Goal: Transaction & Acquisition: Purchase product/service

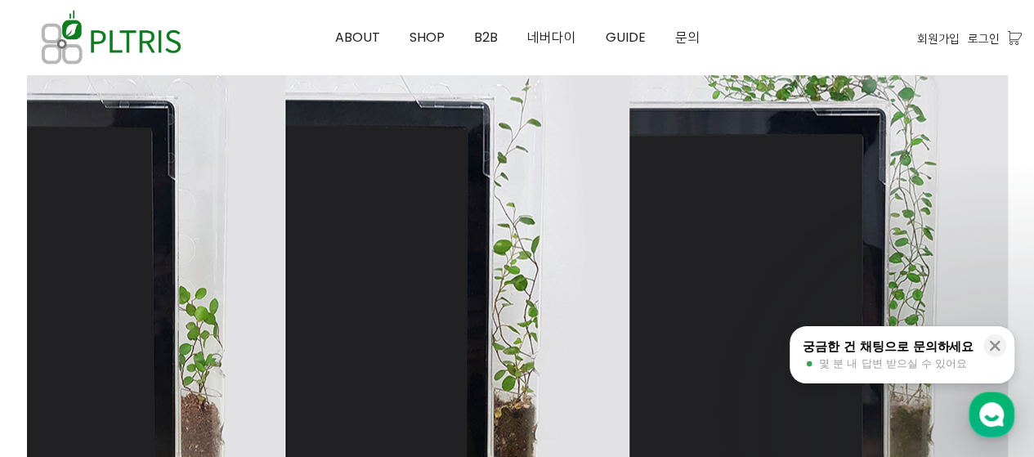
scroll to position [1471, 0]
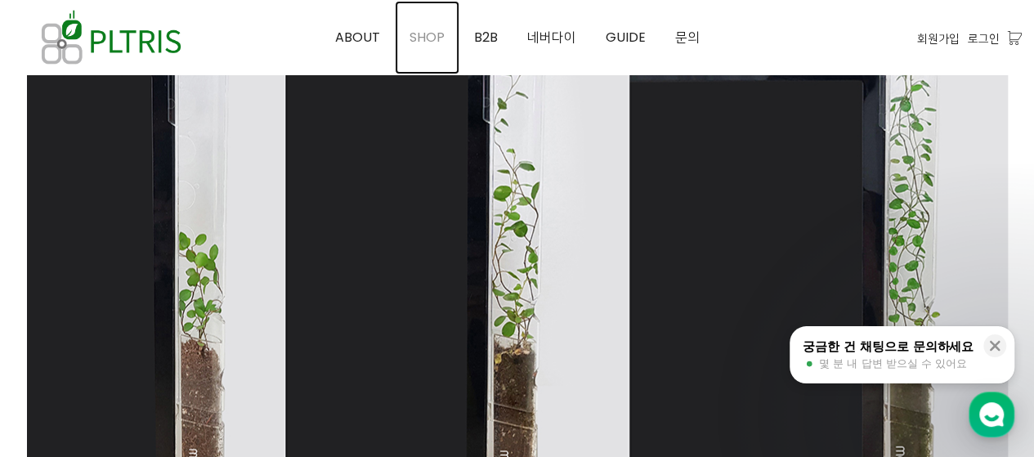
click at [419, 48] on link "SHOP" at bounding box center [427, 38] width 65 height 74
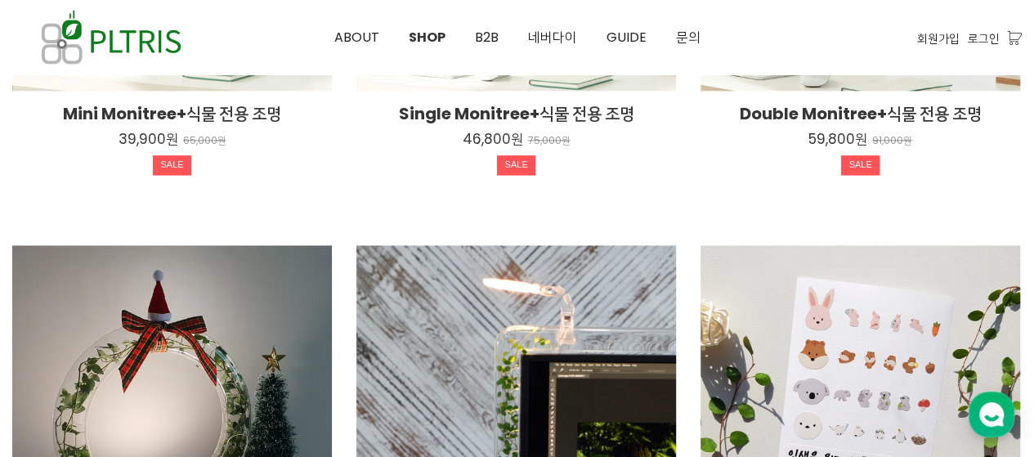
scroll to position [736, 0]
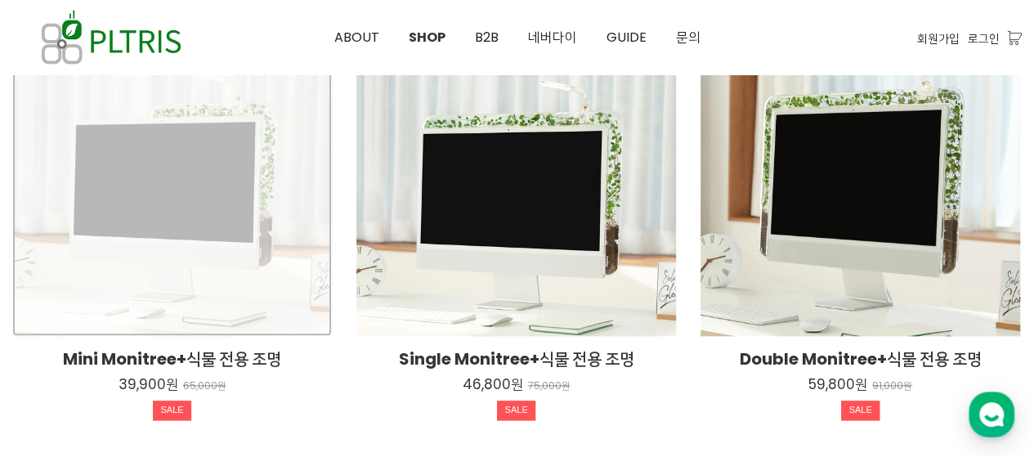
click at [271, 239] on div "Mini Monitree+식물 전용 조명 39,900원 65,000원 SALE" at bounding box center [172, 176] width 320 height 320
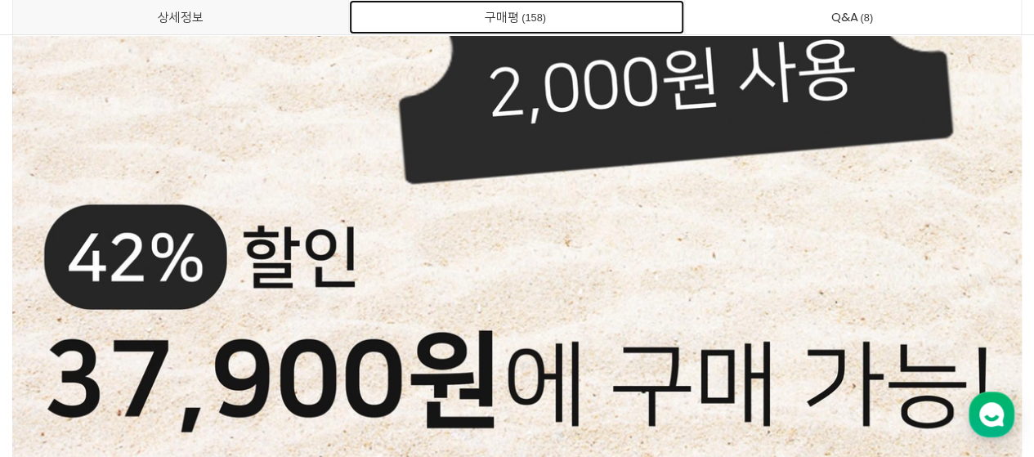
click at [541, 29] on link "구매평 158" at bounding box center [517, 17] width 336 height 34
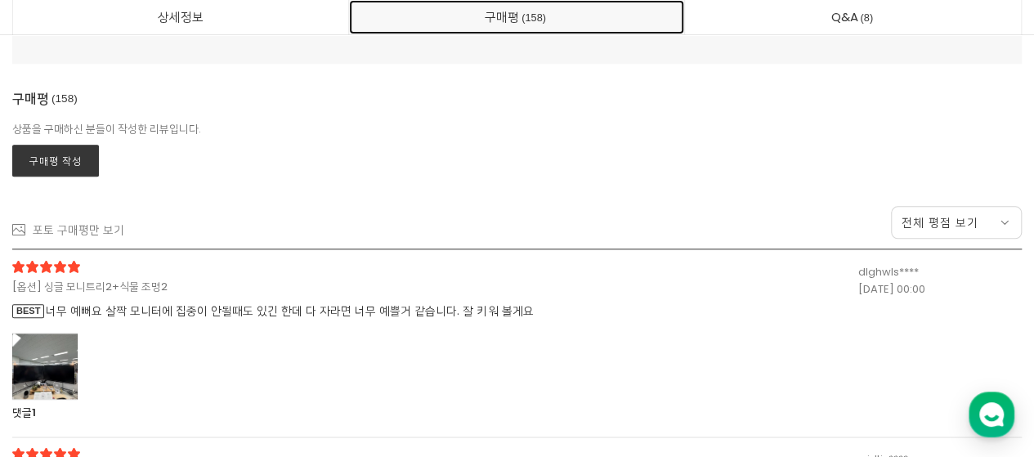
scroll to position [44379, 0]
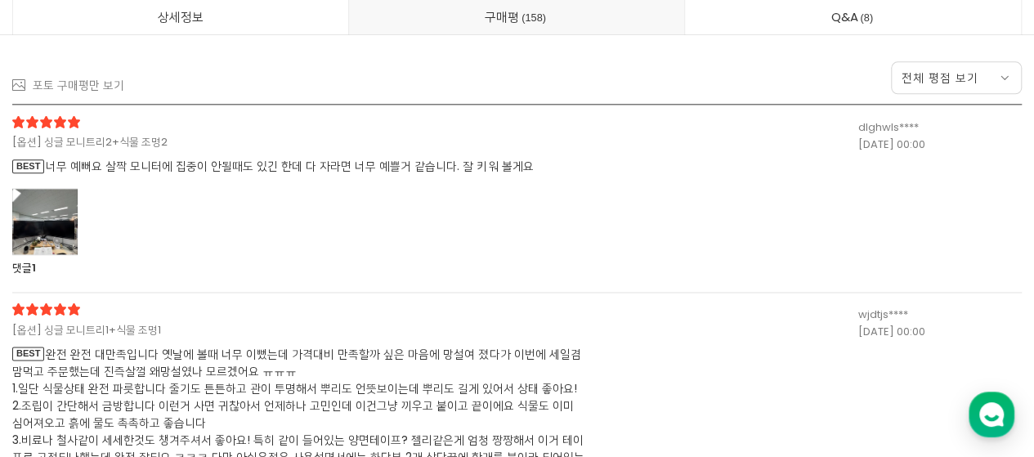
click at [36, 190] on div at bounding box center [44, 221] width 65 height 67
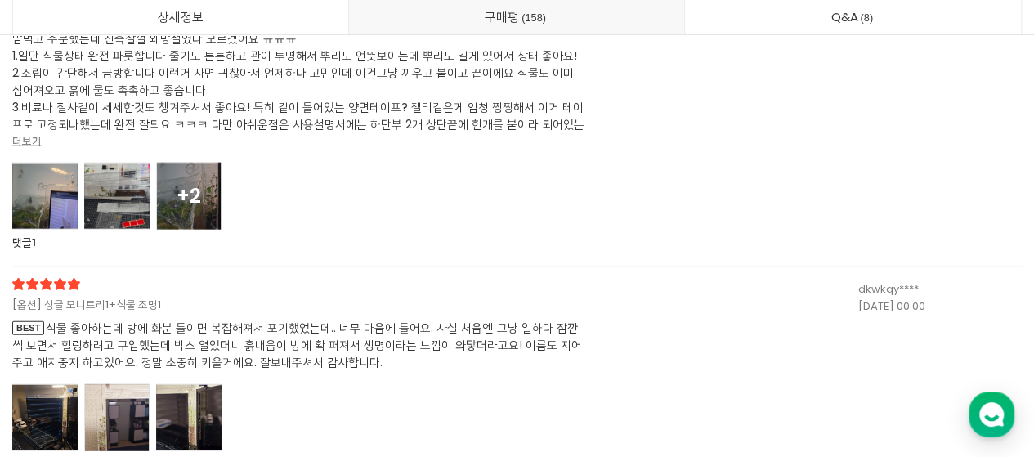
scroll to position [45524, 0]
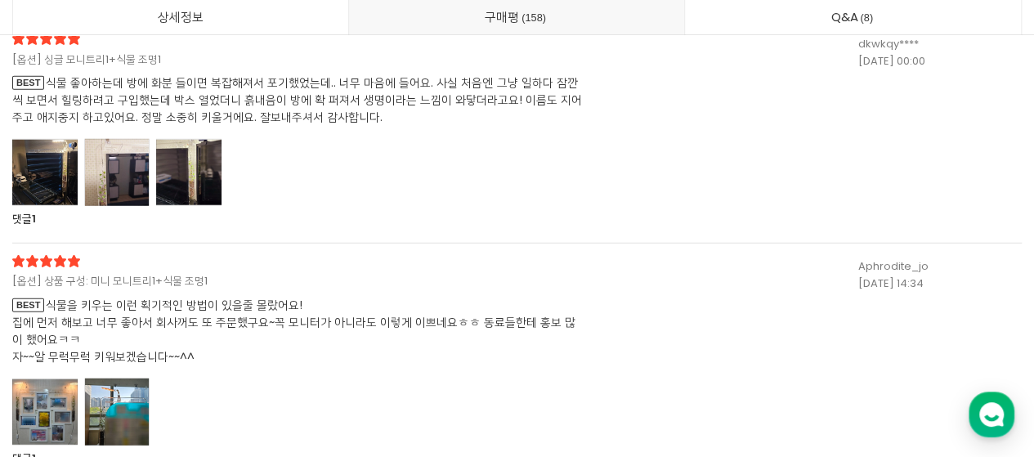
click at [27, 174] on div at bounding box center [44, 172] width 65 height 67
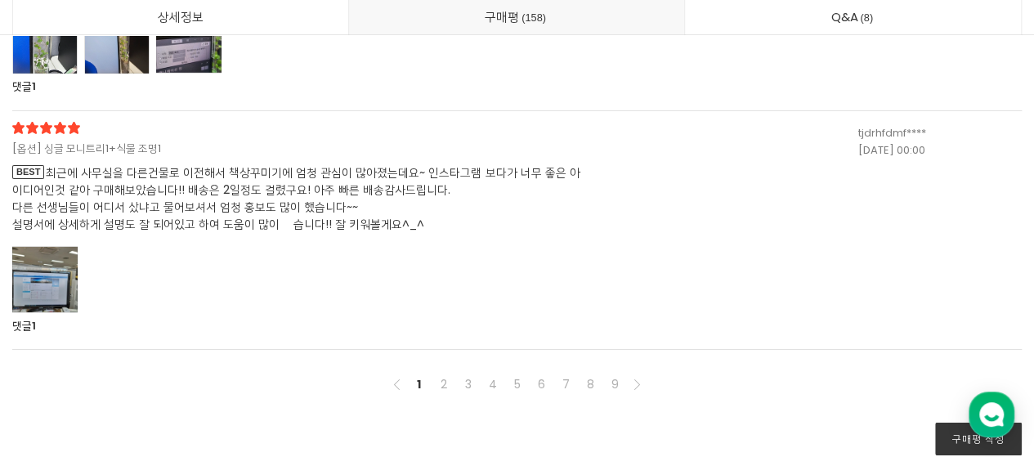
scroll to position [49284, 0]
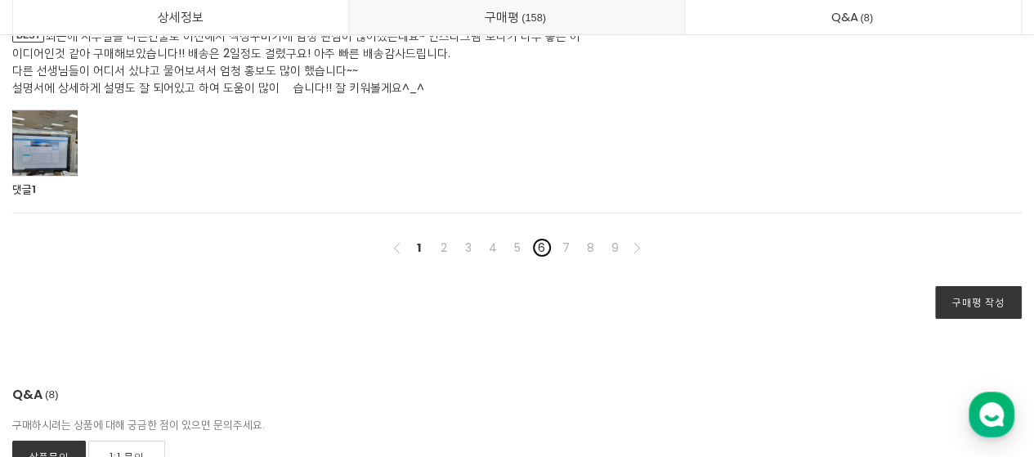
click at [539, 238] on link "6" at bounding box center [542, 248] width 20 height 20
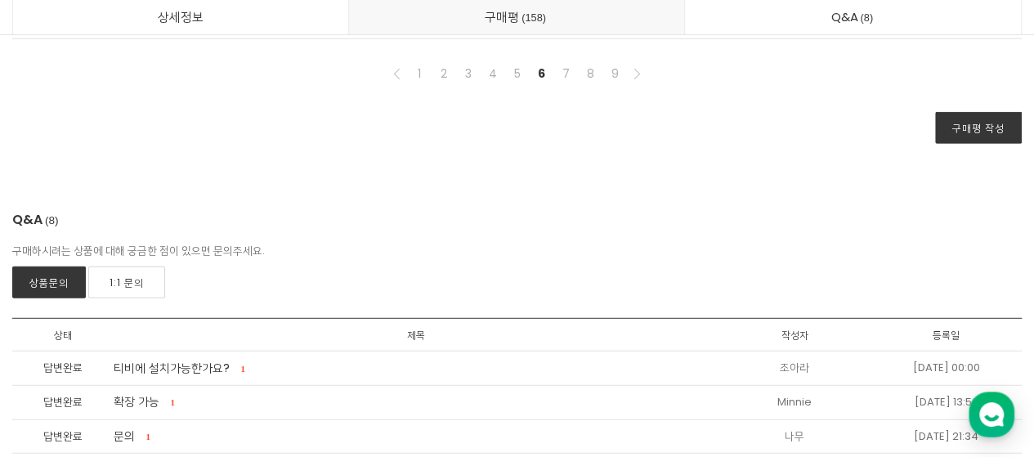
scroll to position [45462, 0]
